Goal: Information Seeking & Learning: Learn about a topic

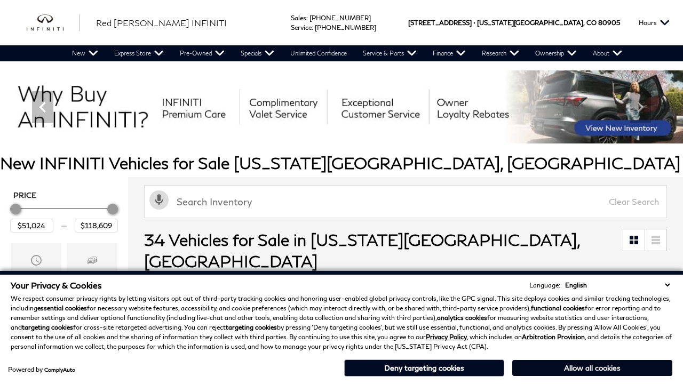
click at [592, 368] on button "Allow all cookies" at bounding box center [592, 368] width 160 height 16
